Goal: Information Seeking & Learning: Learn about a topic

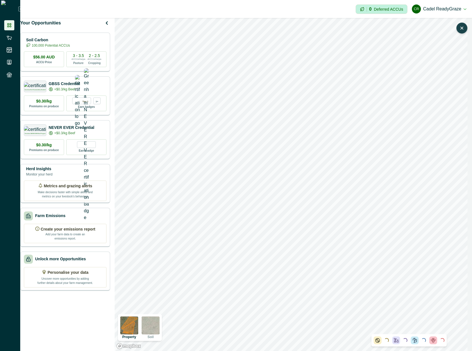
click at [463, 30] on icon "button" at bounding box center [462, 28] width 6 height 6
click at [463, 30] on icon "button" at bounding box center [462, 29] width 5 height 3
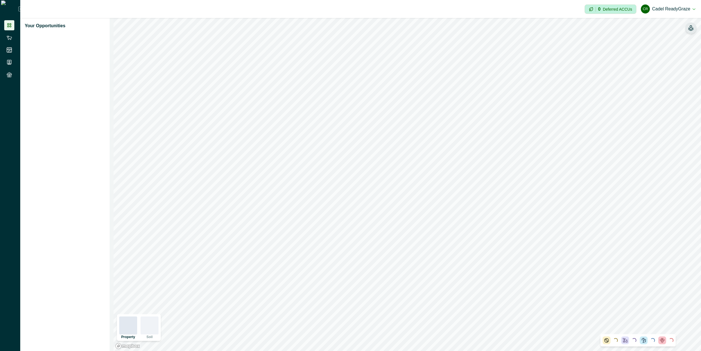
click at [691, 30] on icon "button" at bounding box center [691, 28] width 6 height 6
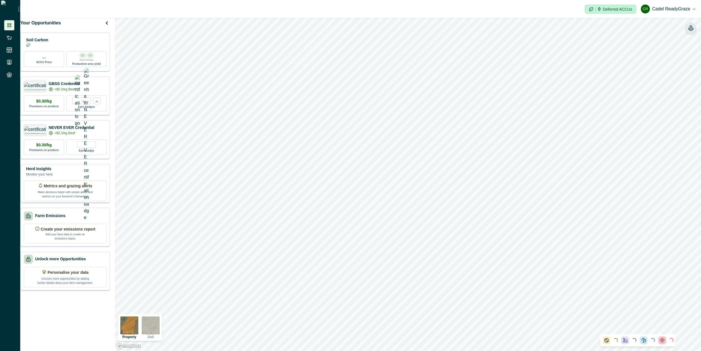
click at [691, 31] on icon "button" at bounding box center [691, 29] width 5 height 3
click at [691, 31] on icon "button" at bounding box center [691, 28] width 6 height 6
click at [691, 31] on icon "button" at bounding box center [691, 29] width 5 height 3
click at [691, 31] on icon "button" at bounding box center [691, 28] width 6 height 6
click at [691, 31] on icon "button" at bounding box center [691, 29] width 5 height 3
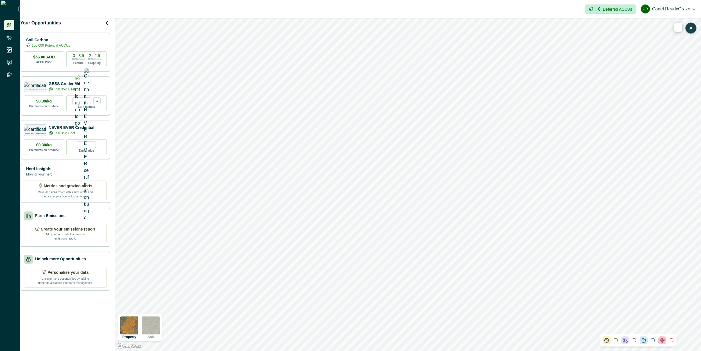
click at [691, 31] on icon "button" at bounding box center [691, 28] width 6 height 6
click at [687, 31] on button "button" at bounding box center [690, 27] width 11 height 11
click at [656, 38] on button "button" at bounding box center [656, 36] width 6 height 11
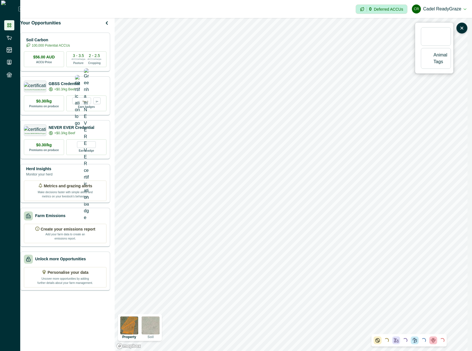
click at [427, 60] on button "button" at bounding box center [428, 58] width 6 height 11
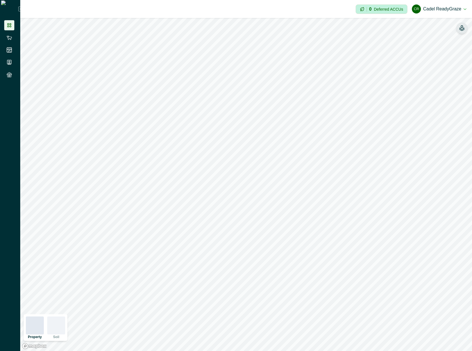
click at [465, 30] on button "button" at bounding box center [461, 27] width 11 height 11
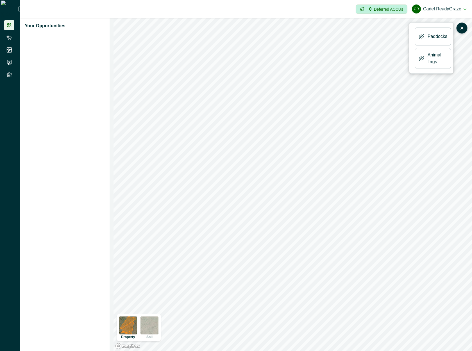
click at [423, 59] on icon "button" at bounding box center [422, 59] width 6 height 6
click at [423, 39] on icon "button" at bounding box center [422, 37] width 6 height 6
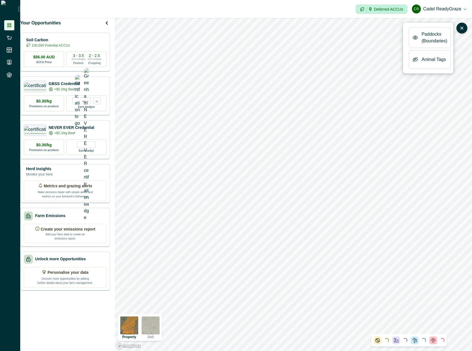
click at [416, 38] on icon "button" at bounding box center [415, 37] width 1 height 1
click at [411, 36] on icon "button" at bounding box center [409, 37] width 22 height 22
drag, startPoint x: 422, startPoint y: 33, endPoint x: 422, endPoint y: 36, distance: 3.7
click at [422, 33] on button "button" at bounding box center [422, 36] width 6 height 11
click at [415, 39] on icon "button" at bounding box center [416, 38] width 6 height 6
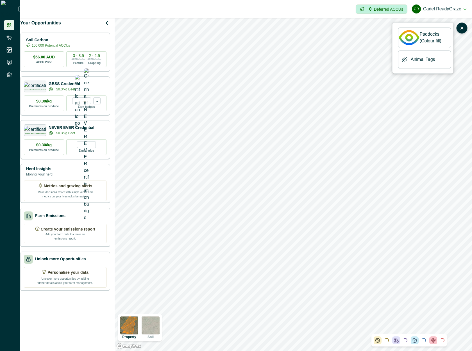
click at [411, 43] on icon "button" at bounding box center [409, 37] width 22 height 22
click at [424, 35] on icon "button" at bounding box center [421, 37] width 4 height 4
click at [416, 39] on icon "button" at bounding box center [416, 38] width 6 height 6
click at [409, 37] on icon "button" at bounding box center [409, 37] width 22 height 22
click at [391, 47] on icon "button" at bounding box center [391, 45] width 6 height 6
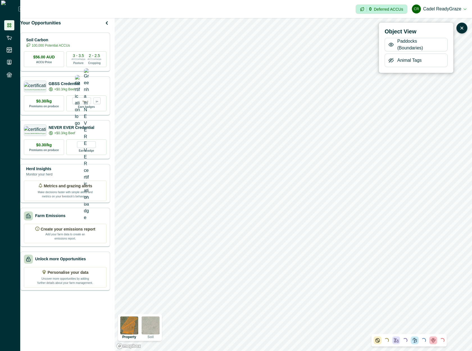
click at [391, 47] on icon "button" at bounding box center [391, 45] width 6 height 6
click at [399, 47] on icon "button" at bounding box center [398, 45] width 6 height 6
click at [391, 47] on icon "button" at bounding box center [391, 45] width 6 height 6
click at [390, 47] on icon "button" at bounding box center [391, 45] width 6 height 6
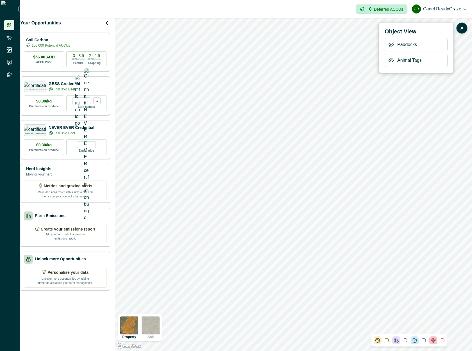
click at [390, 47] on icon "button" at bounding box center [391, 45] width 6 height 6
click at [390, 59] on icon "button" at bounding box center [391, 60] width 4 height 4
click at [390, 60] on icon "button" at bounding box center [391, 61] width 6 height 6
click at [393, 46] on icon "button" at bounding box center [391, 45] width 6 height 6
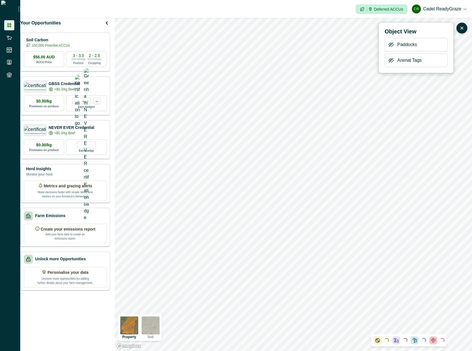
click at [393, 46] on icon "button" at bounding box center [391, 45] width 6 height 6
click at [153, 333] on img at bounding box center [151, 326] width 18 height 18
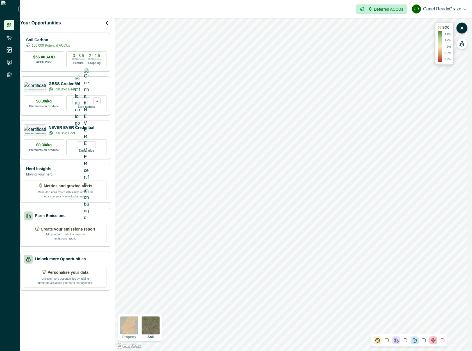
click at [138, 331] on img at bounding box center [129, 326] width 18 height 18
click at [157, 327] on img at bounding box center [151, 326] width 18 height 18
click at [135, 328] on img at bounding box center [129, 326] width 18 height 18
click at [156, 327] on img at bounding box center [151, 326] width 18 height 18
click at [135, 327] on img at bounding box center [129, 326] width 18 height 18
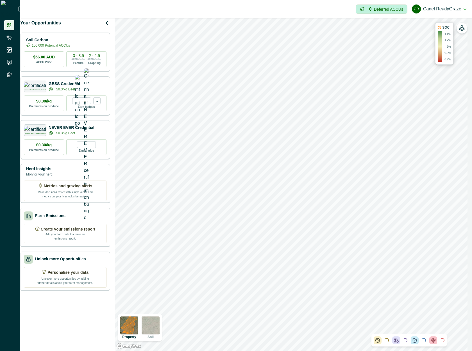
click at [156, 329] on img at bounding box center [151, 326] width 18 height 18
click at [132, 329] on img at bounding box center [129, 326] width 18 height 18
click at [461, 31] on button "button" at bounding box center [461, 27] width 11 height 11
click at [460, 27] on icon "button" at bounding box center [462, 28] width 6 height 6
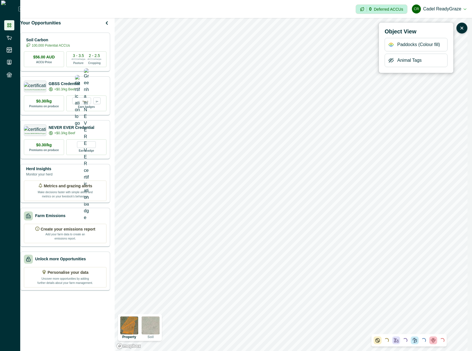
click at [133, 325] on img at bounding box center [129, 326] width 18 height 18
click at [392, 63] on icon "button" at bounding box center [391, 61] width 6 height 6
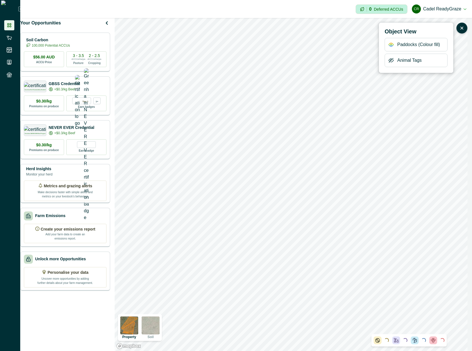
click at [392, 63] on icon "button" at bounding box center [391, 61] width 6 height 6
click at [391, 44] on icon "button" at bounding box center [391, 45] width 6 height 6
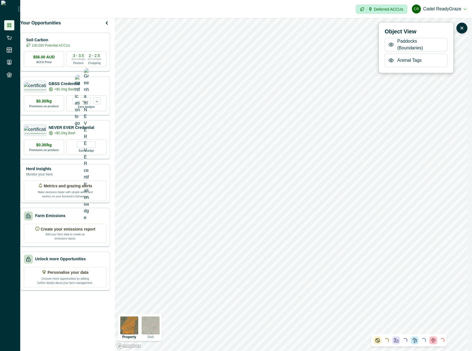
click at [391, 44] on icon "button" at bounding box center [391, 45] width 6 height 6
click at [138, 331] on img at bounding box center [129, 326] width 18 height 18
click at [389, 44] on icon "button" at bounding box center [391, 45] width 6 height 6
click at [391, 46] on icon "button" at bounding box center [391, 45] width 6 height 6
click at [391, 45] on icon "button" at bounding box center [391, 44] width 1 height 1
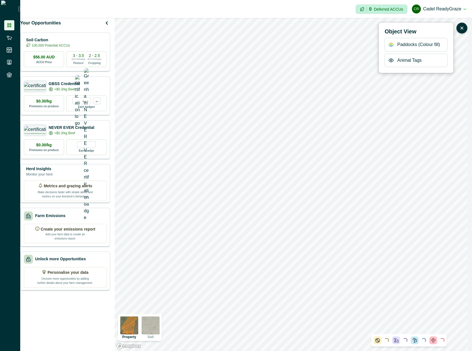
click at [391, 45] on icon "button" at bounding box center [391, 44] width 1 height 1
click at [391, 45] on icon "button" at bounding box center [391, 45] width 4 height 4
click at [391, 45] on icon "button" at bounding box center [391, 44] width 1 height 1
click at [391, 44] on icon "button" at bounding box center [391, 44] width 1 height 1
click at [391, 44] on icon "button" at bounding box center [391, 45] width 4 height 4
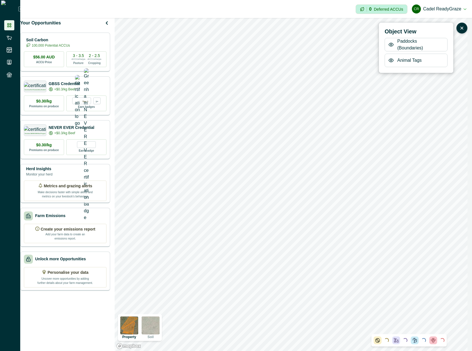
click at [391, 44] on icon "button" at bounding box center [391, 44] width 1 height 1
click at [391, 44] on icon "button" at bounding box center [391, 45] width 4 height 4
click at [391, 44] on icon "button" at bounding box center [391, 44] width 1 height 1
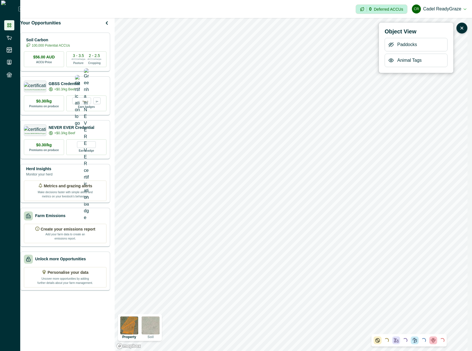
click at [391, 44] on icon "button" at bounding box center [391, 45] width 4 height 4
click at [391, 44] on icon "button" at bounding box center [391, 44] width 1 height 1
click at [391, 44] on icon "button" at bounding box center [391, 45] width 4 height 4
click at [391, 44] on icon "button" at bounding box center [391, 44] width 1 height 1
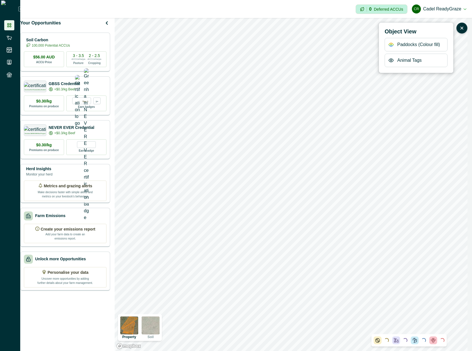
click at [391, 44] on icon "button" at bounding box center [391, 44] width 1 height 1
click at [389, 60] on icon "button" at bounding box center [391, 60] width 4 height 3
click at [389, 60] on icon "button" at bounding box center [391, 60] width 4 height 4
click at [391, 39] on button "button" at bounding box center [391, 44] width 6 height 11
click at [391, 61] on icon "button" at bounding box center [391, 61] width 6 height 6
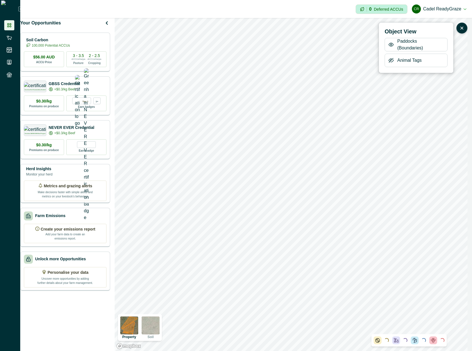
click at [390, 44] on icon "button" at bounding box center [391, 44] width 4 height 3
click at [391, 61] on icon "button" at bounding box center [391, 60] width 4 height 4
click at [391, 63] on icon "button" at bounding box center [391, 61] width 6 height 6
click at [393, 43] on icon "button" at bounding box center [391, 45] width 6 height 6
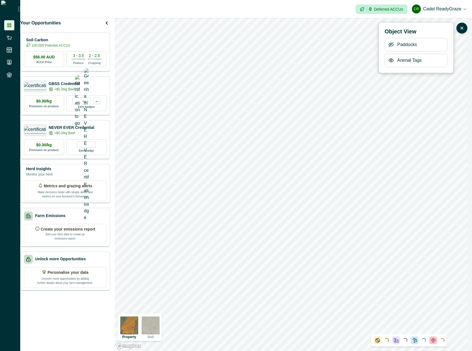
click at [391, 46] on icon "button" at bounding box center [391, 45] width 6 height 6
click at [391, 46] on icon "button" at bounding box center [391, 44] width 4 height 3
click at [391, 60] on icon "button" at bounding box center [391, 61] width 6 height 6
click at [391, 60] on icon "button" at bounding box center [391, 60] width 4 height 4
click at [154, 329] on img at bounding box center [151, 326] width 18 height 18
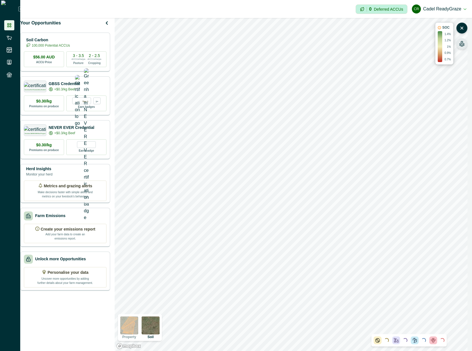
click at [457, 40] on div "SOC 1.4% 1.2% 1% 0.9% 0.7%" at bounding box center [461, 35] width 11 height 27
click at [462, 43] on icon "button" at bounding box center [462, 42] width 2 height 2
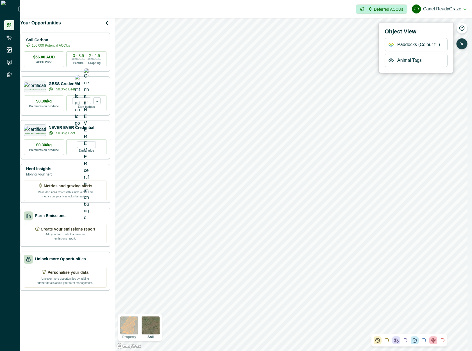
click at [389, 42] on icon "button" at bounding box center [391, 45] width 6 height 6
click at [461, 43] on icon "button" at bounding box center [462, 44] width 2 height 2
click at [461, 43] on icon "button" at bounding box center [462, 42] width 2 height 2
click at [390, 45] on icon "button" at bounding box center [391, 45] width 4 height 4
click at [391, 45] on icon "button" at bounding box center [391, 44] width 1 height 1
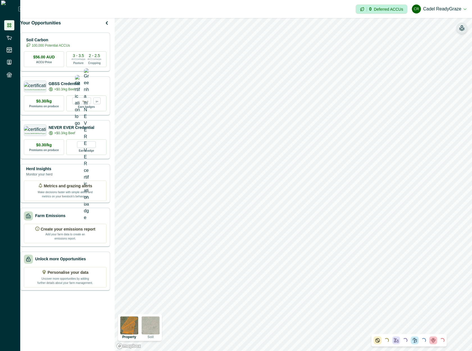
click at [461, 33] on button "button" at bounding box center [461, 27] width 11 height 11
click at [390, 60] on icon "button" at bounding box center [391, 60] width 4 height 4
click at [390, 60] on icon "button" at bounding box center [391, 60] width 4 height 3
click at [390, 59] on icon "button" at bounding box center [391, 60] width 4 height 4
click at [393, 44] on icon "button" at bounding box center [391, 45] width 6 height 6
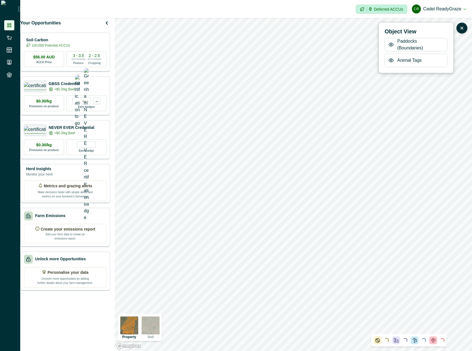
click at [391, 44] on icon "button" at bounding box center [391, 44] width 1 height 1
click at [390, 60] on icon "button" at bounding box center [391, 61] width 6 height 6
click at [157, 329] on img at bounding box center [151, 326] width 18 height 18
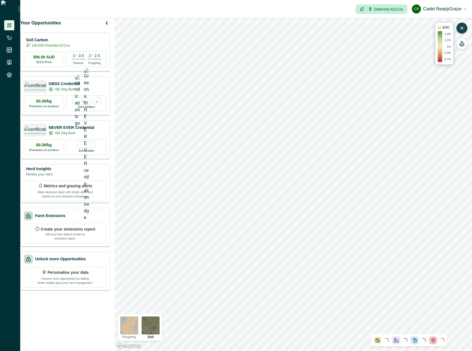
click at [462, 29] on icon "button" at bounding box center [462, 28] width 2 height 2
